Goal: Task Accomplishment & Management: Use online tool/utility

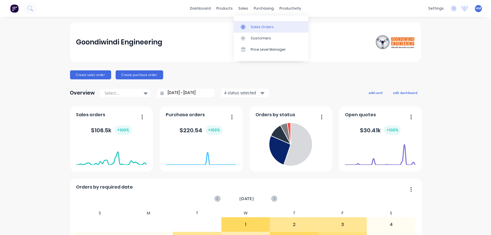
click at [263, 26] on div "Sales Orders" at bounding box center [262, 26] width 23 height 5
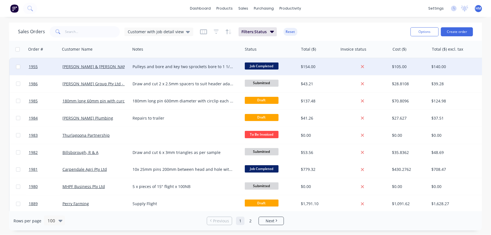
click at [150, 69] on div "Pulleys and bore and key two sprockets bore to 1 1/4 and key to 5/16" at bounding box center [183, 67] width 102 height 6
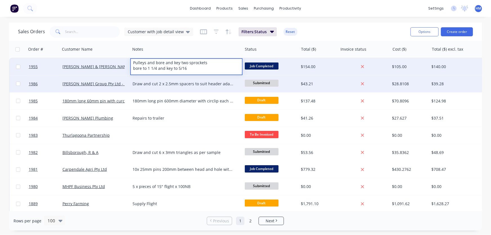
click at [179, 84] on div "Draw and cut 2 x 2.5mm spacers to suit header adaptor plate wear plate." at bounding box center [183, 84] width 102 height 6
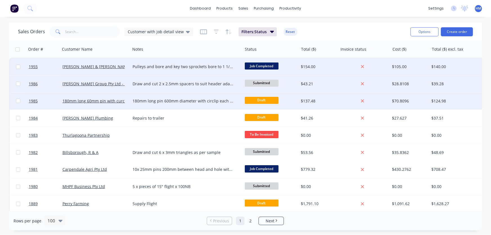
click at [169, 98] on div "180mm long pin 600mm diameter with circlip each end same as snapped sample" at bounding box center [183, 101] width 102 height 6
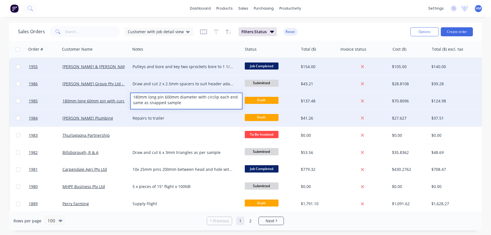
click at [169, 120] on div "Repairs to trailer" at bounding box center [183, 118] width 102 height 6
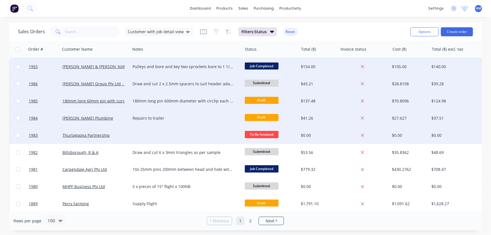
click at [146, 133] on div at bounding box center [186, 135] width 112 height 17
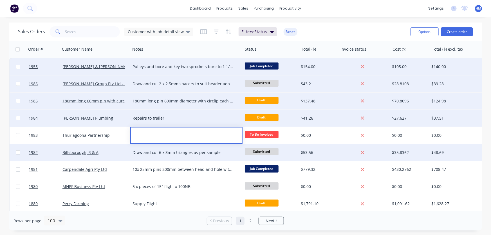
click at [158, 153] on div "Draw and cut 6 x 3mm triangles as per sample" at bounding box center [183, 153] width 102 height 6
